Goal: Find specific page/section: Find specific page/section

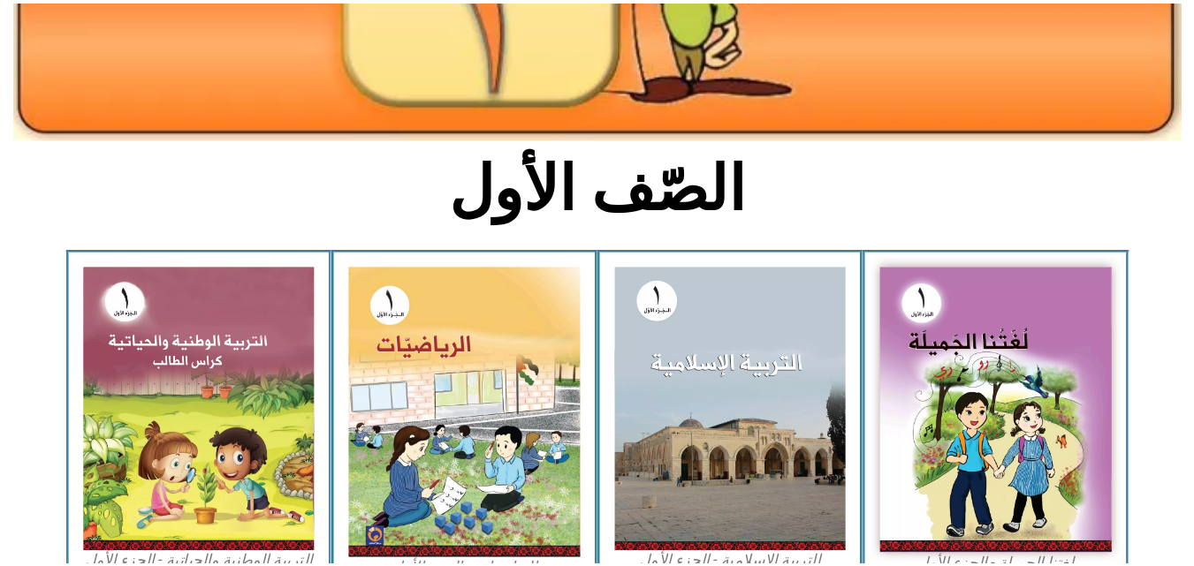
scroll to position [331, 0]
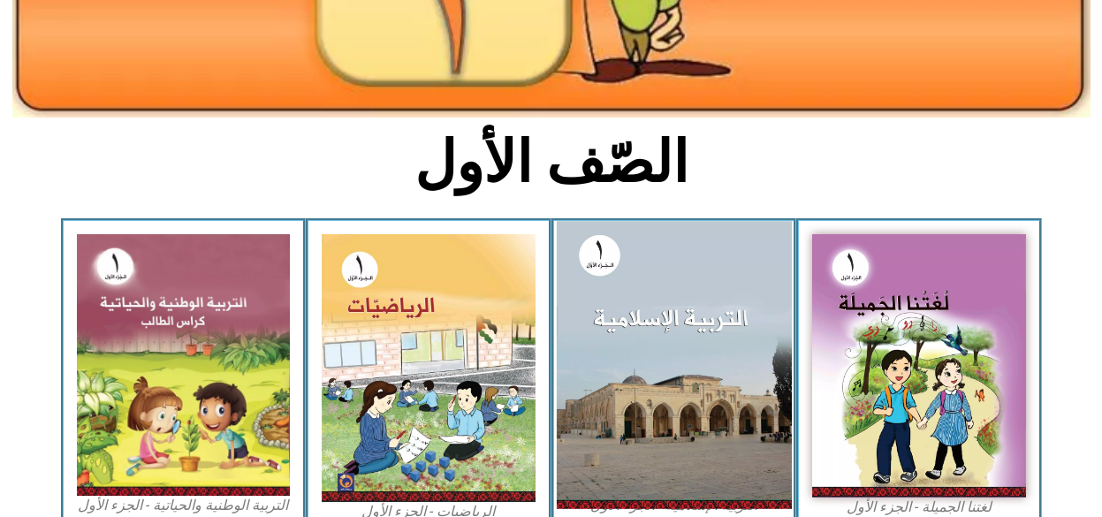
click at [688, 254] on img at bounding box center [673, 364] width 235 height 287
click at [690, 330] on img at bounding box center [673, 364] width 235 height 287
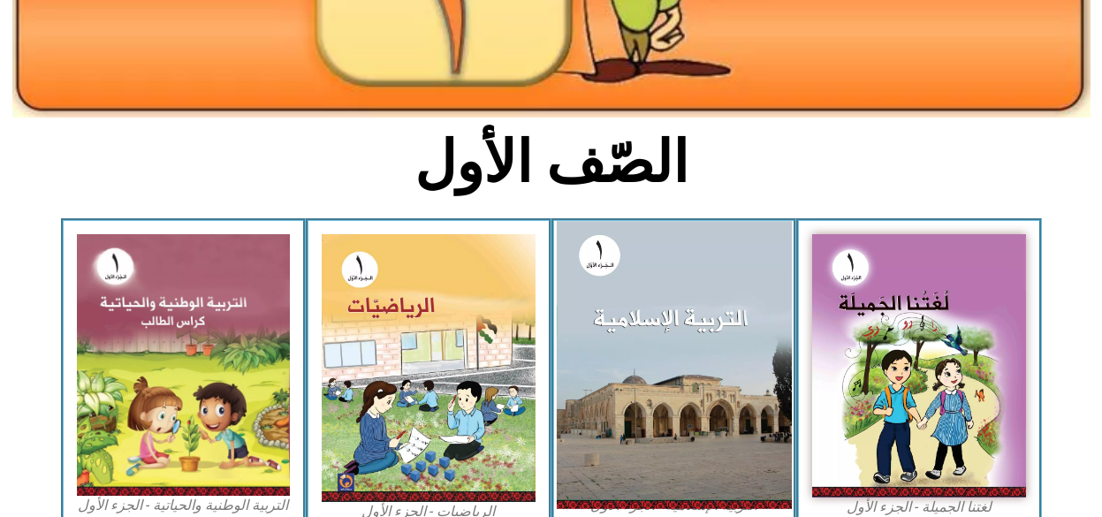
click at [690, 330] on img at bounding box center [673, 364] width 235 height 287
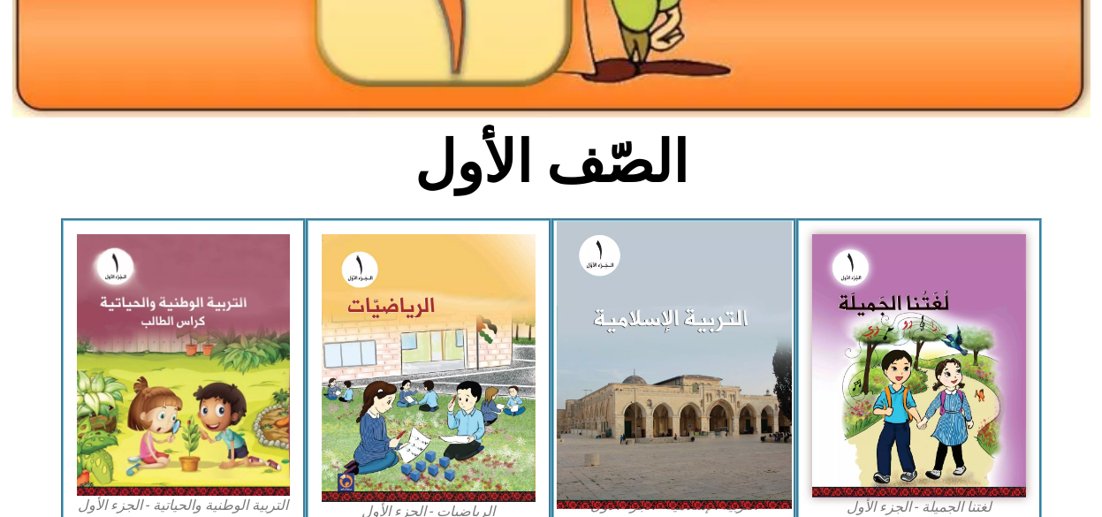
click at [690, 330] on img at bounding box center [673, 364] width 235 height 287
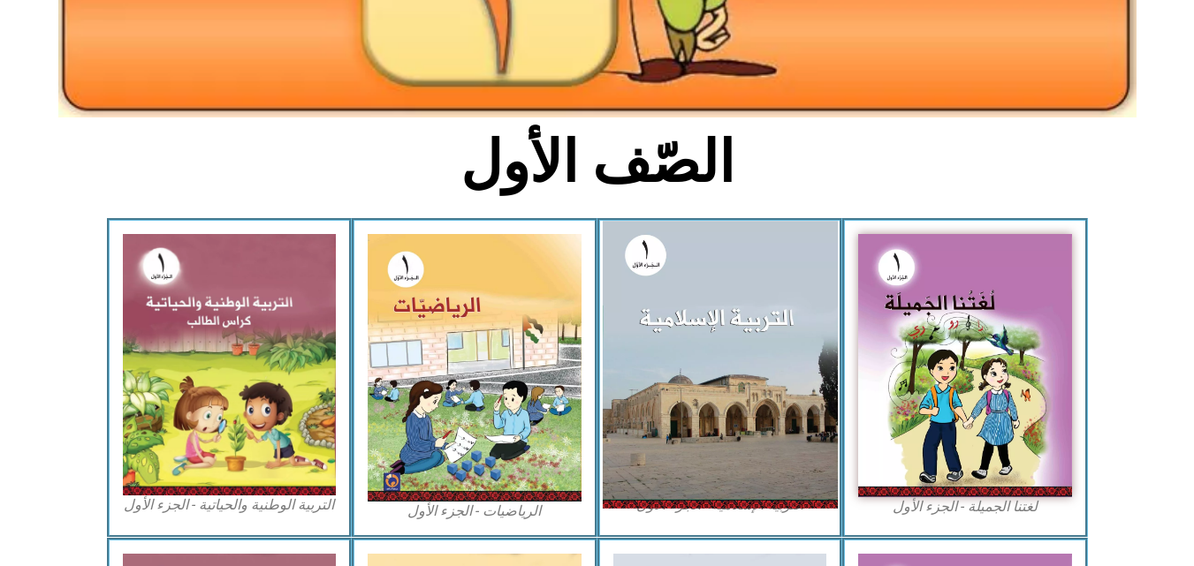
click at [701, 495] on img at bounding box center [719, 364] width 235 height 287
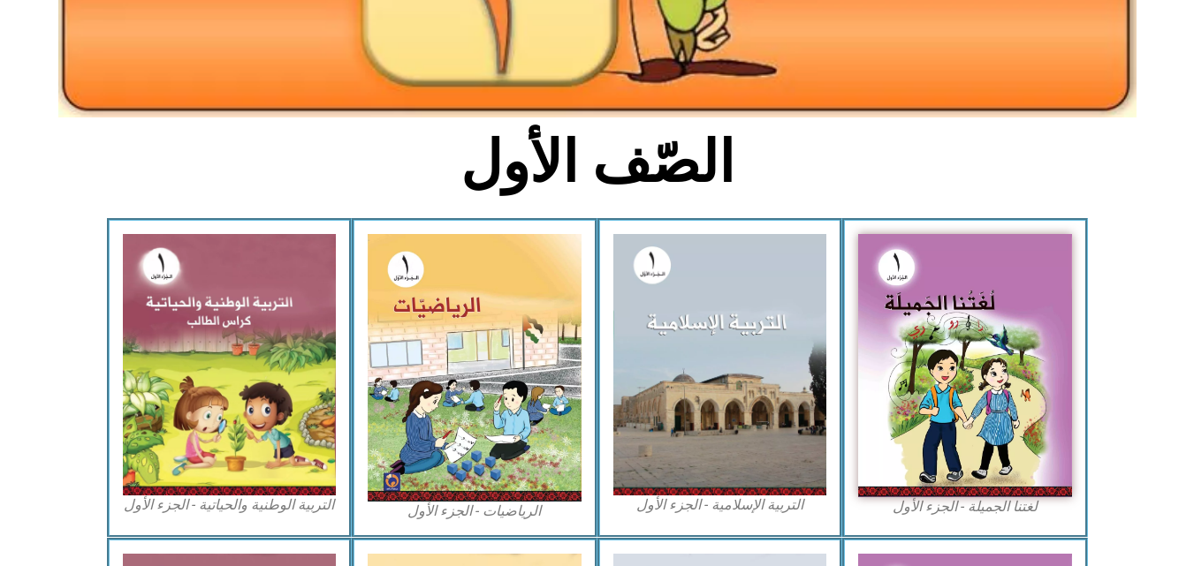
click at [940, 511] on figcaption "لغتنا الجميلة - الجزء الأول​" at bounding box center [965, 506] width 214 height 19
click at [702, 500] on figcaption "التربية الإسلامية - الجزء الأول" at bounding box center [720, 505] width 214 height 19
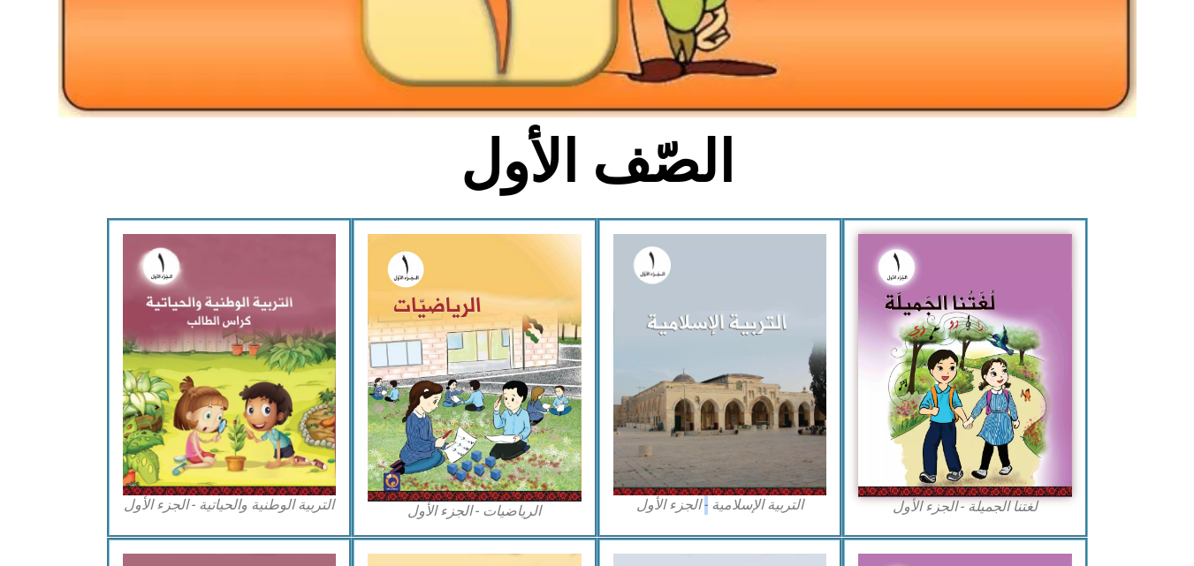
click at [702, 500] on figcaption "التربية الإسلامية - الجزء الأول" at bounding box center [720, 505] width 214 height 19
drag, startPoint x: 697, startPoint y: 308, endPoint x: 1166, endPoint y: 148, distance: 495.9
click at [1101, 148] on section "الصّف الأول" at bounding box center [597, 172] width 1194 height 92
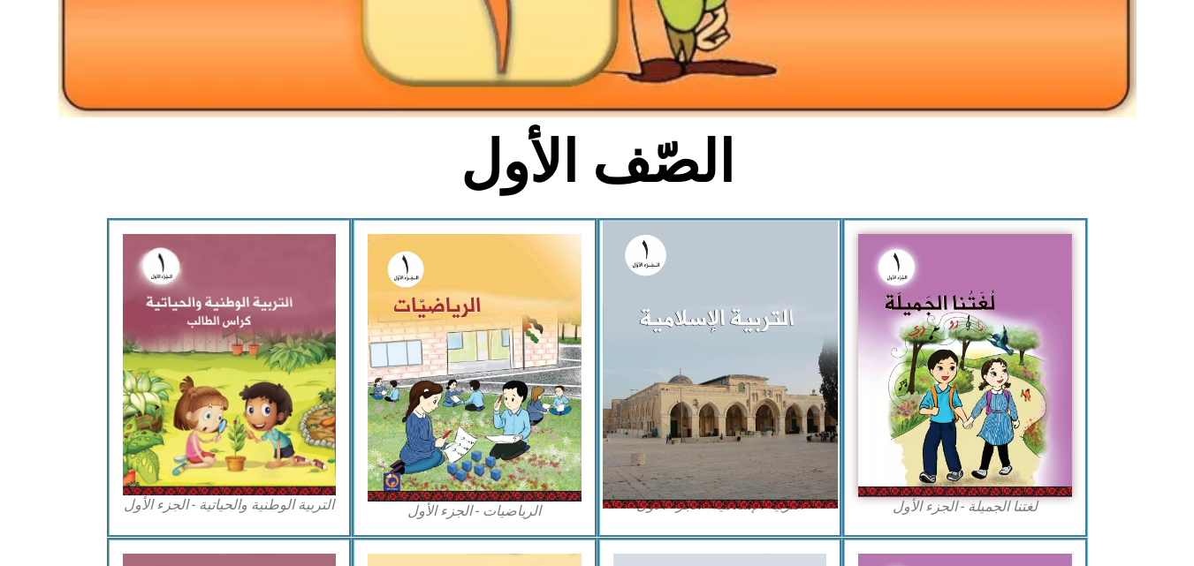
click at [719, 388] on img at bounding box center [719, 364] width 235 height 287
